Goal: Use online tool/utility: Utilize a website feature to perform a specific function

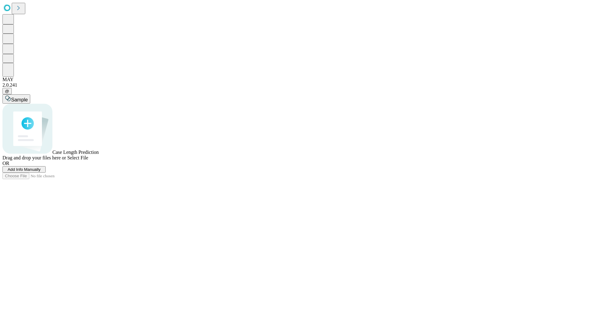
click at [88, 160] on span "Select File" at bounding box center [77, 157] width 21 height 5
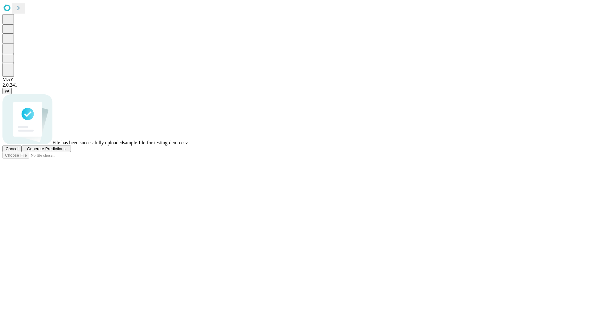
click at [65, 151] on span "Generate Predictions" at bounding box center [46, 148] width 39 height 5
